Goal: Transaction & Acquisition: Purchase product/service

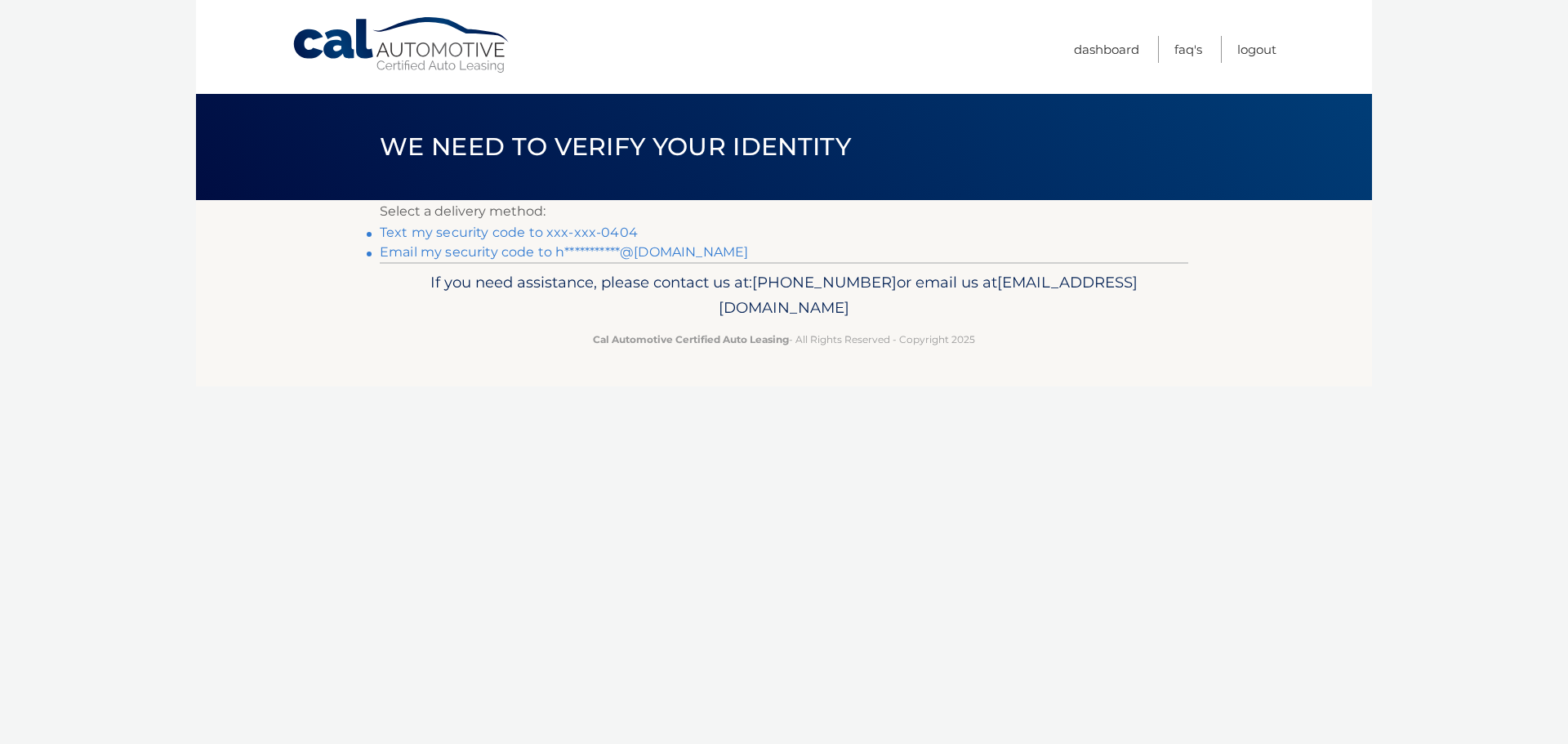
click at [511, 228] on link "Text my security code to xxx-xxx-0404" at bounding box center [508, 232] width 258 height 16
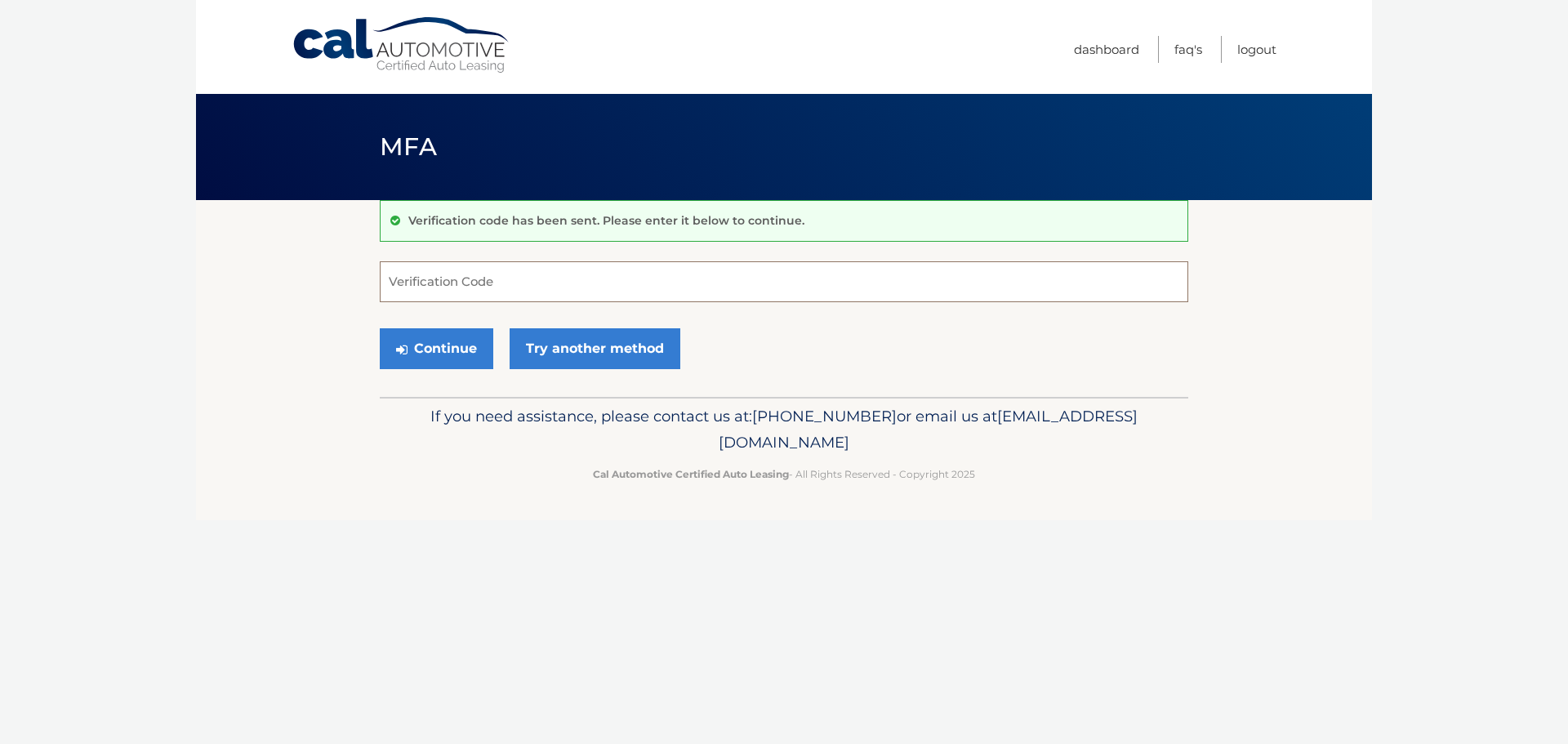
click at [451, 280] on input "Verification Code" at bounding box center [784, 281] width 808 height 41
type input "525696"
click at [417, 353] on button "Continue" at bounding box center [436, 348] width 114 height 41
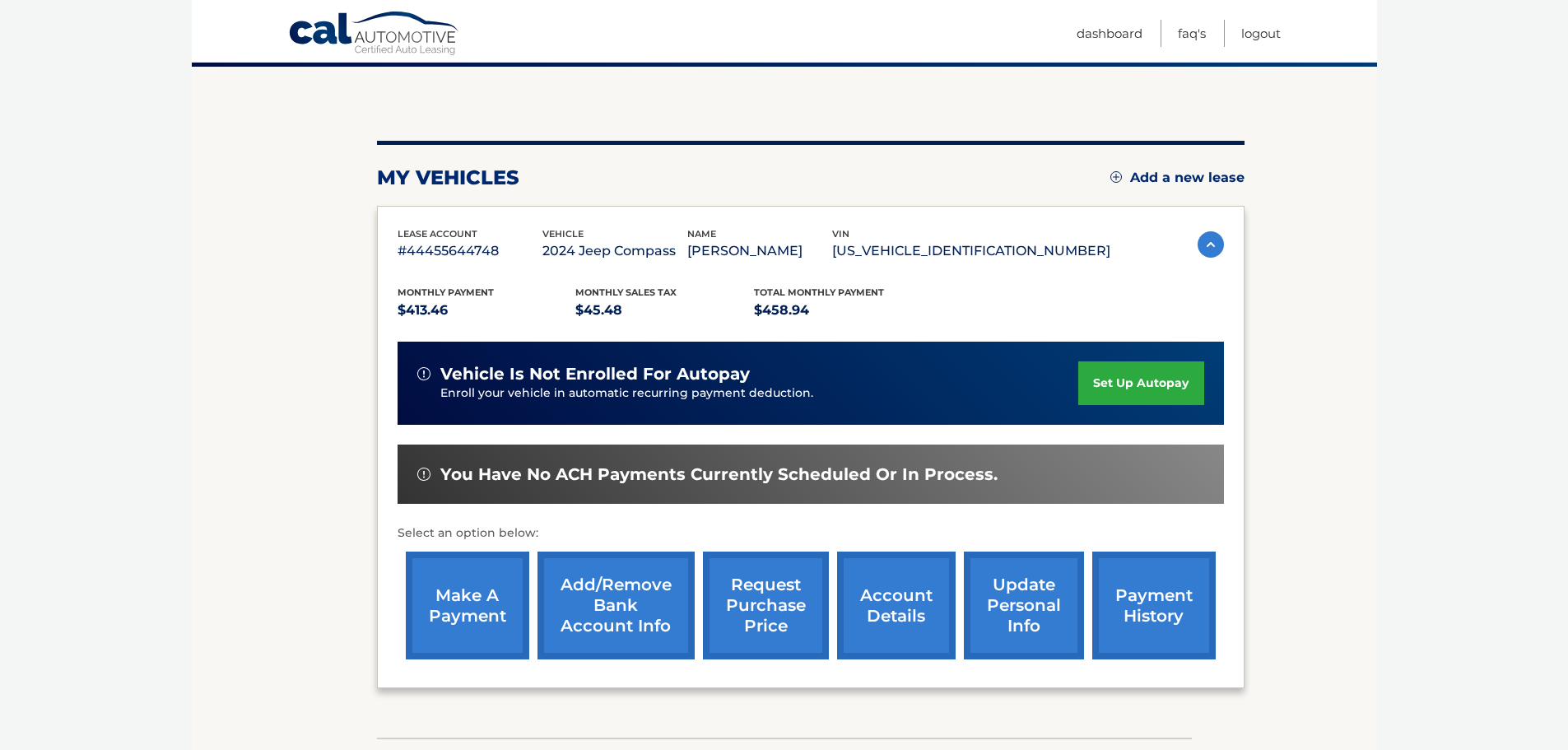
scroll to position [164, 0]
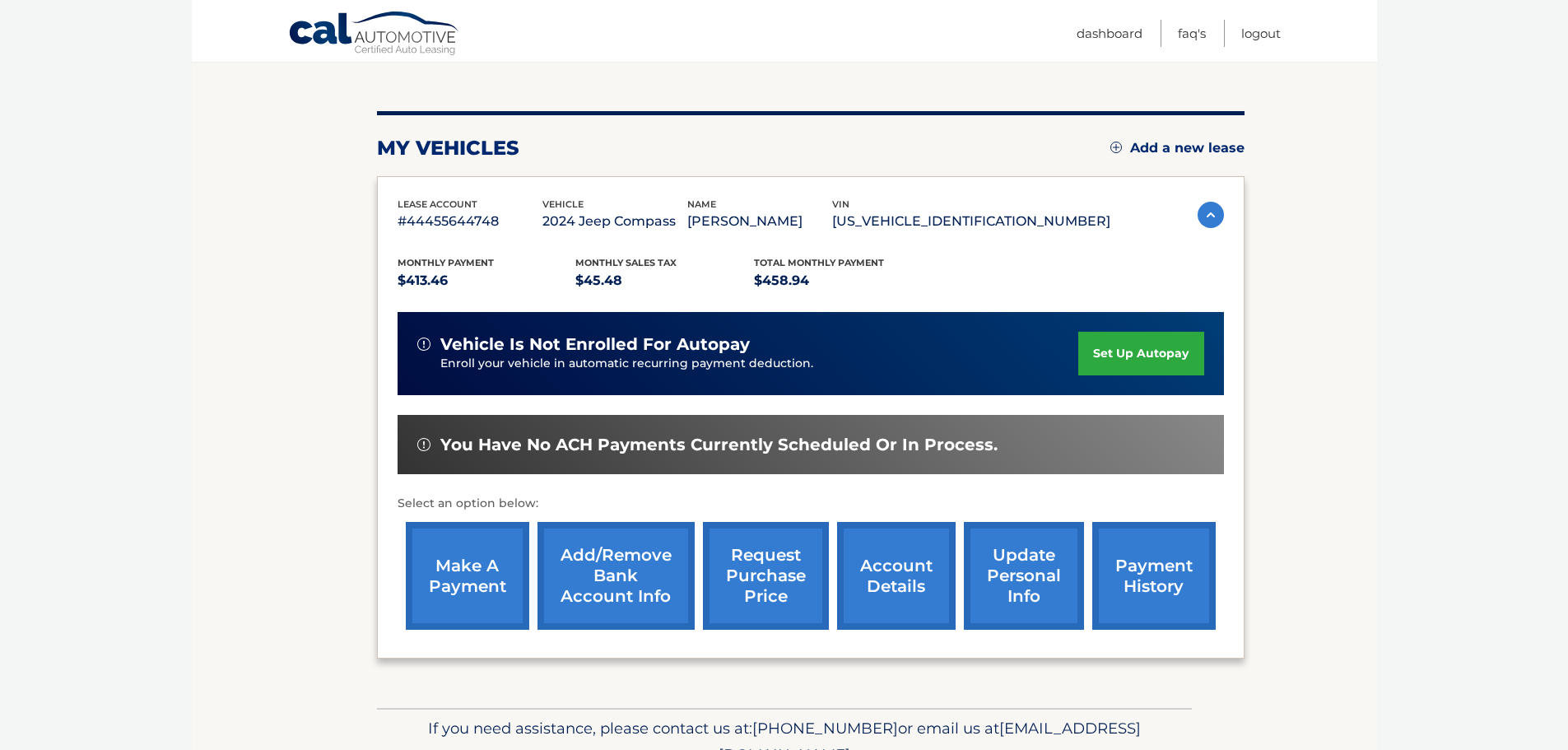
click at [448, 547] on link "make a payment" at bounding box center [467, 576] width 124 height 108
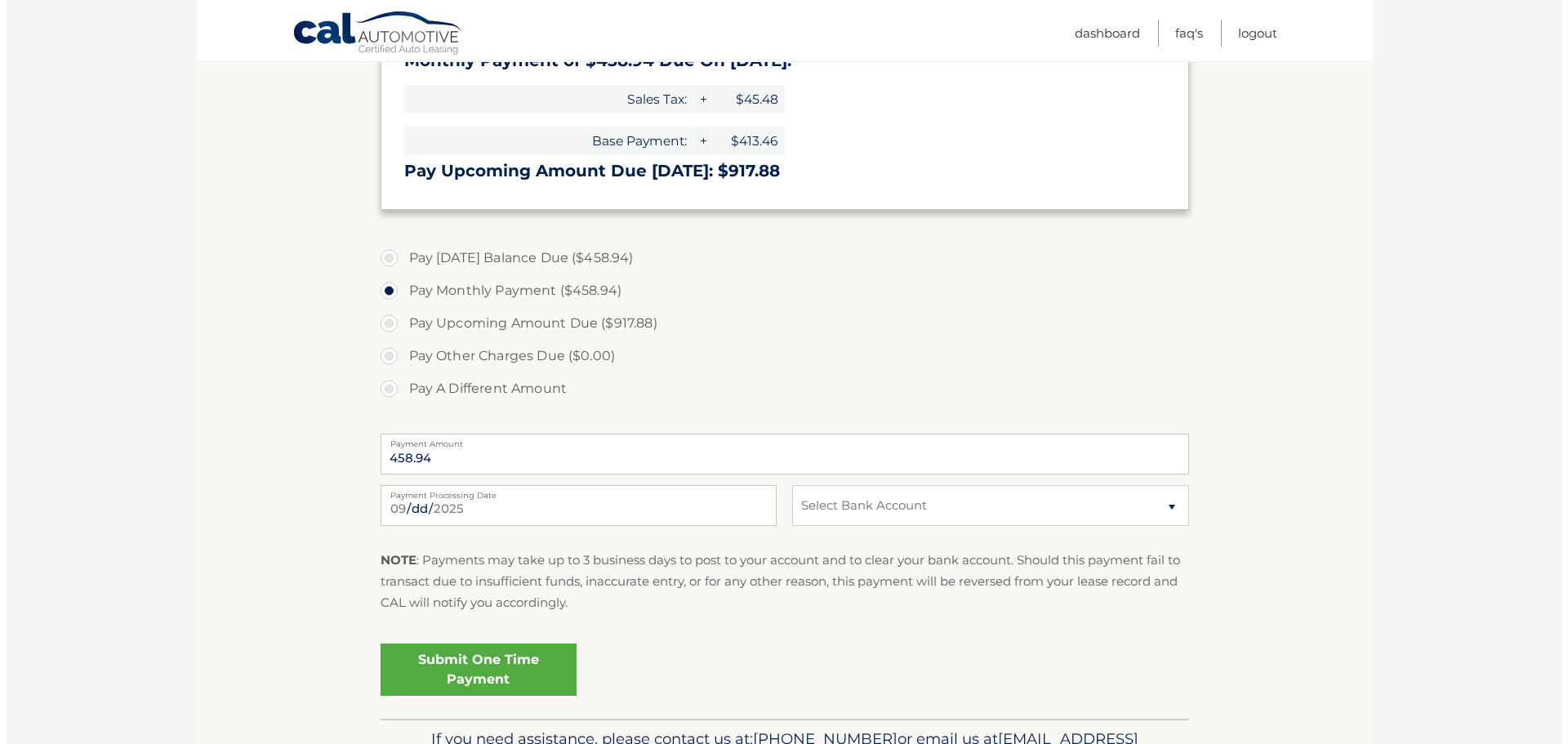
scroll to position [490, 0]
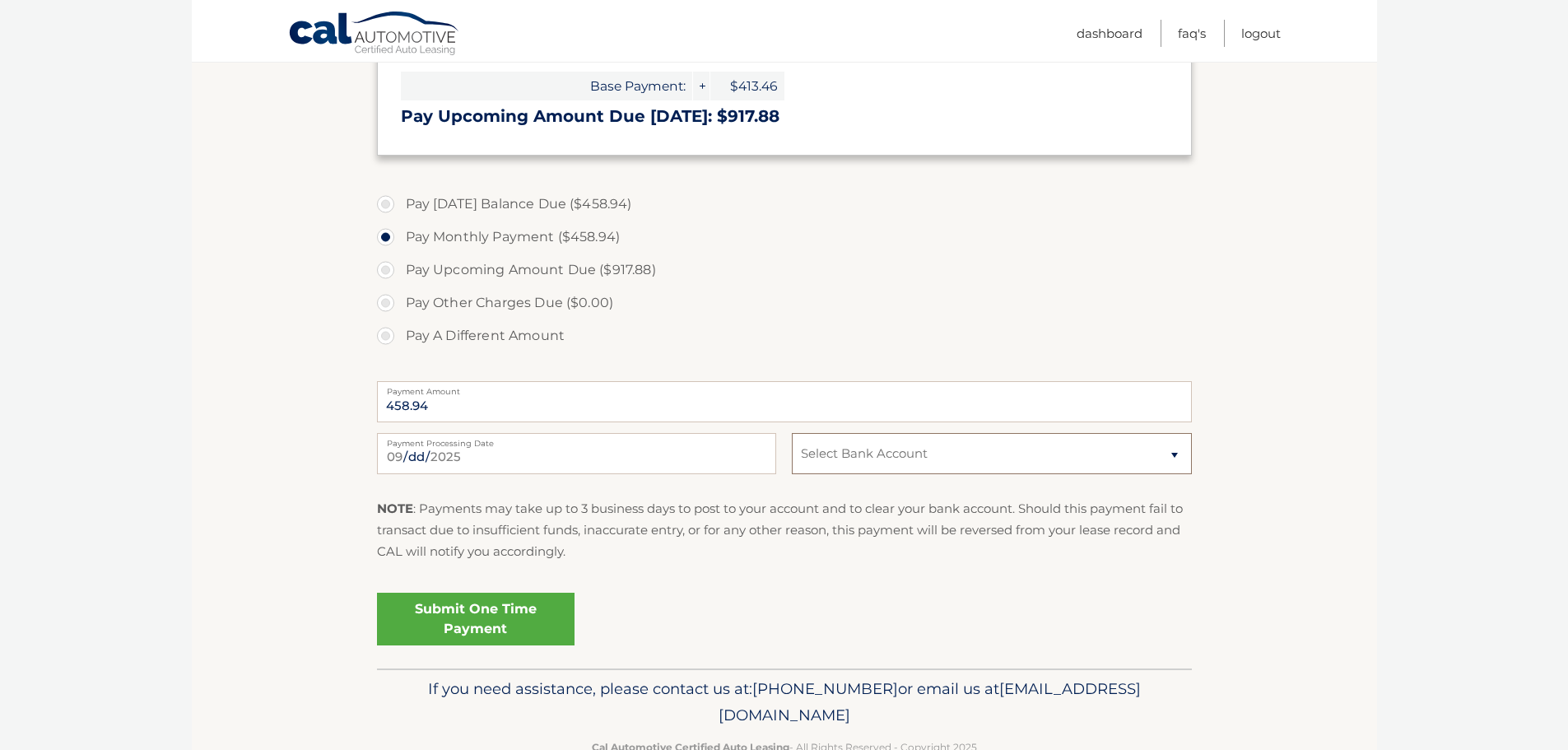
click at [861, 450] on select "Select Bank Account Checking FIRSTRUST SVGS BANK *****8966 Checking FIRSTRUST S…" at bounding box center [991, 453] width 399 height 41
select select "ZDQ2ZTMyMDUtMDJjMy00MTI0LWJhNGItNjIzNzk5OTUyMTM5"
click at [792, 433] on select "Select Bank Account Checking FIRSTRUST SVGS BANK *****8966 Checking FIRSTRUST S…" at bounding box center [991, 453] width 399 height 41
click at [476, 624] on link "Submit One Time Payment" at bounding box center [475, 619] width 197 height 53
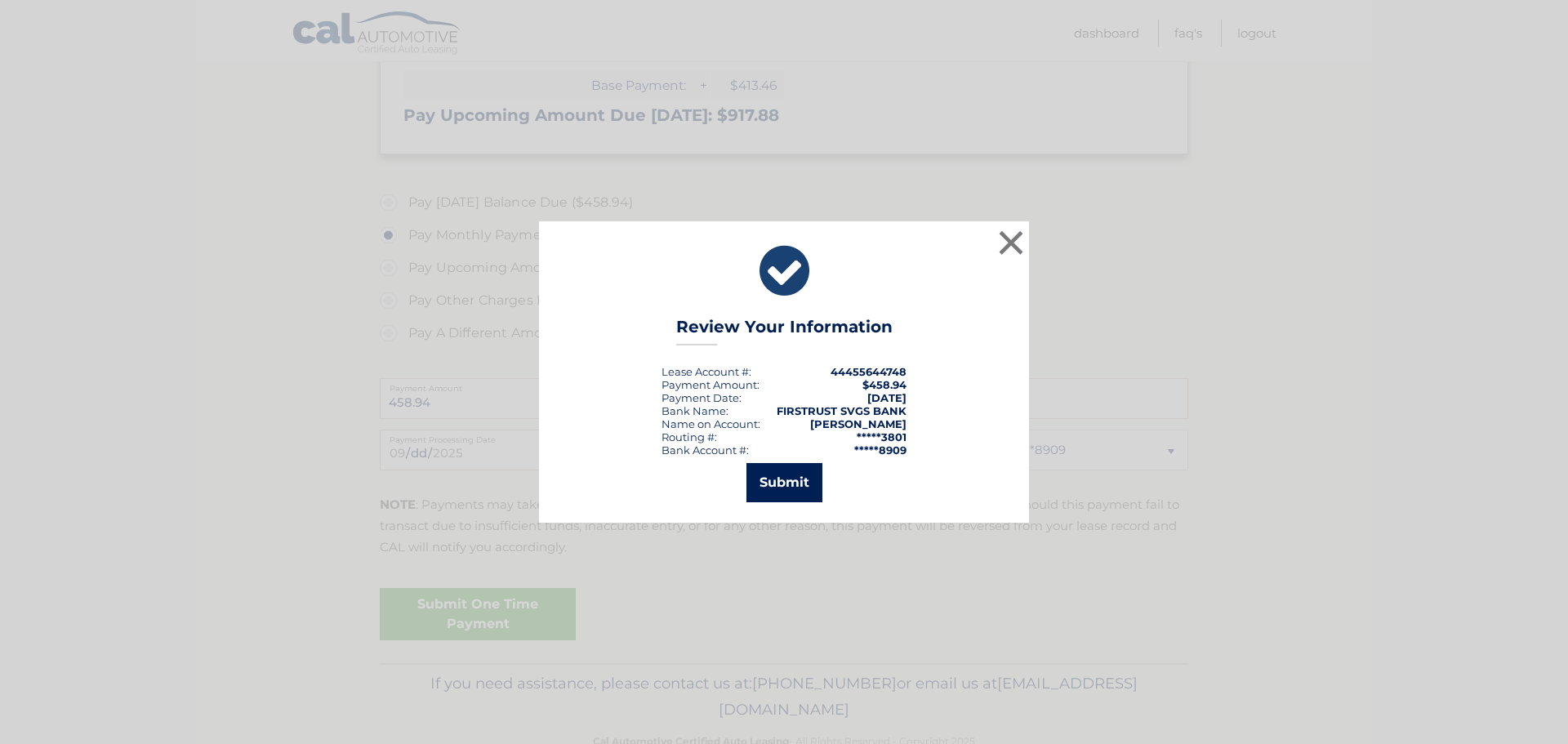
click at [782, 465] on button "Submit" at bounding box center [784, 483] width 76 height 40
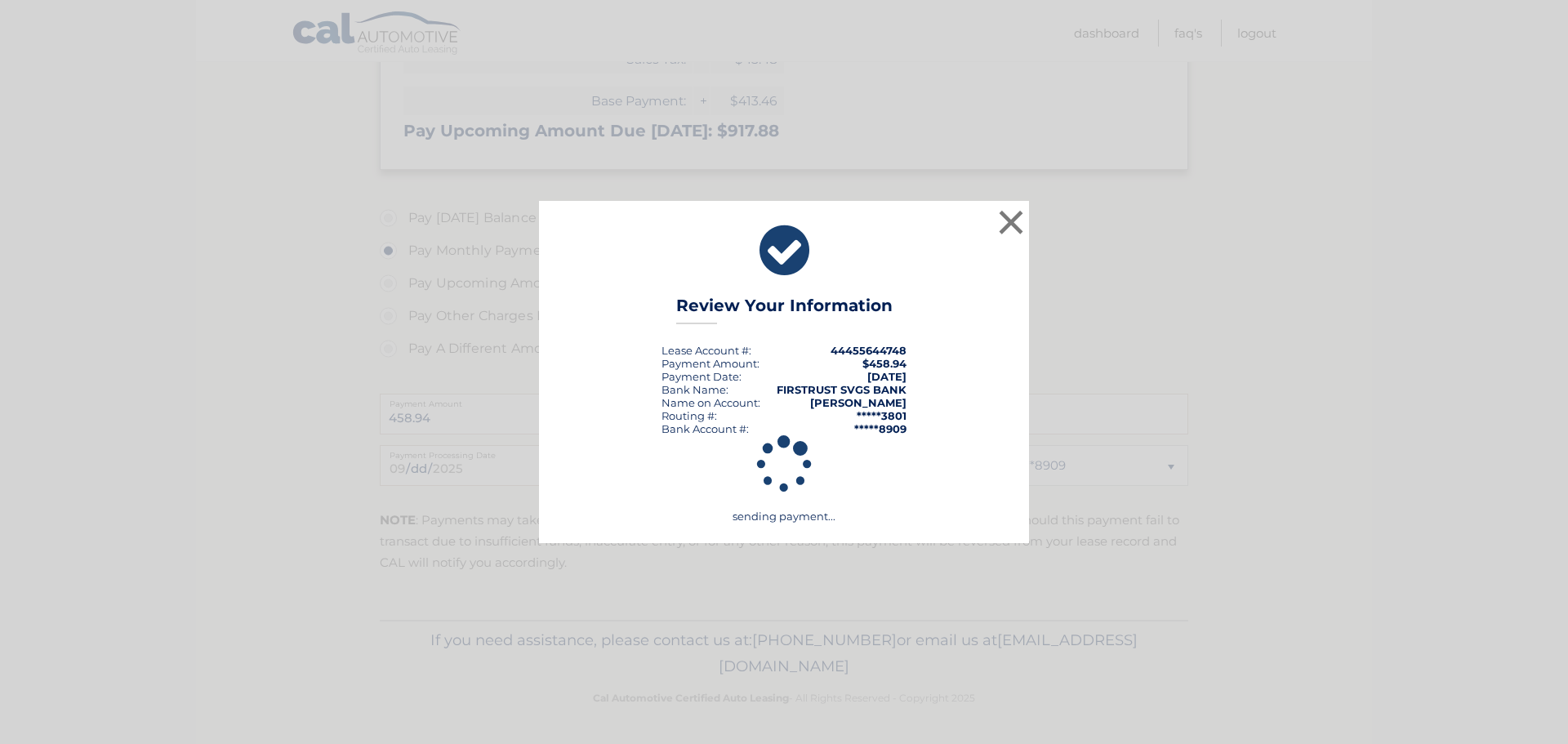
scroll to position [474, 0]
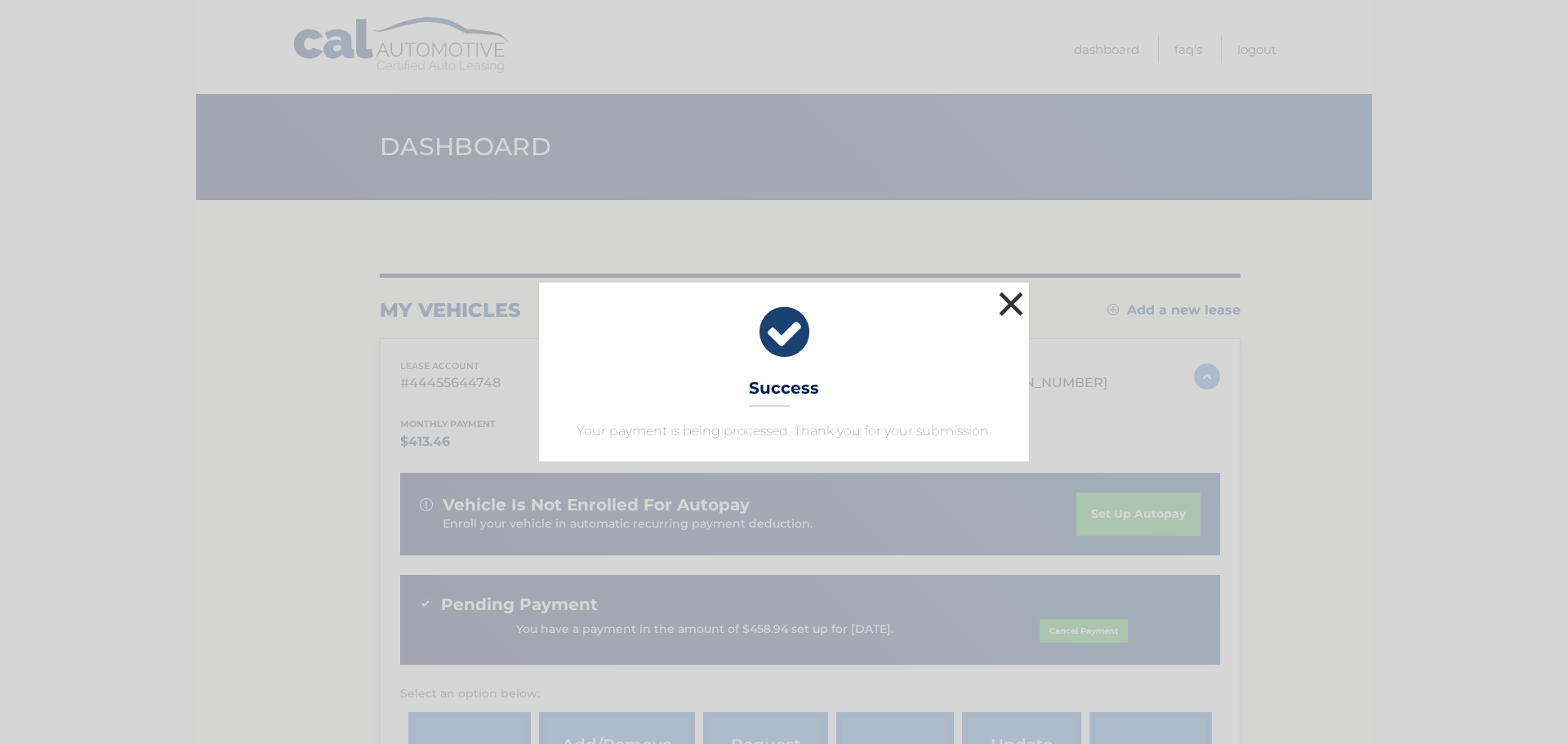
click at [1015, 292] on button "×" at bounding box center [1010, 303] width 33 height 33
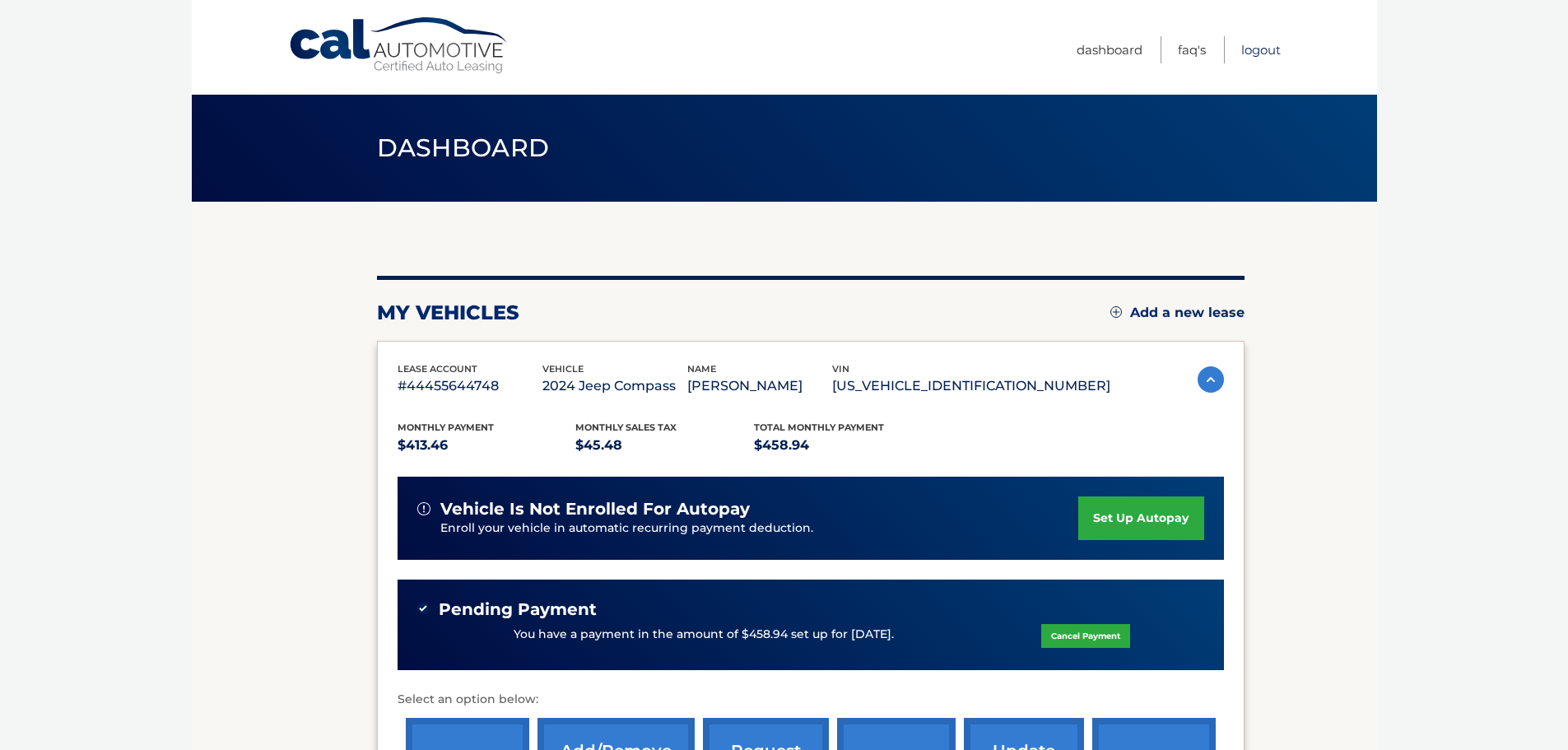
click at [1257, 50] on link "Logout" at bounding box center [1261, 49] width 40 height 27
